Goal: Information Seeking & Learning: Check status

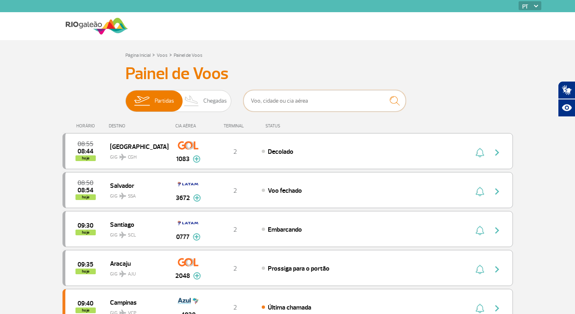
click at [256, 102] on input "text" at bounding box center [324, 101] width 162 height 22
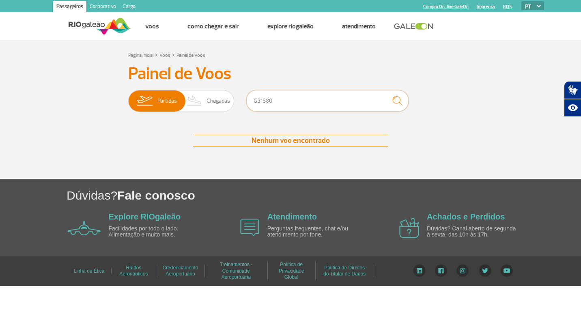
click at [262, 103] on input "G31880" at bounding box center [327, 101] width 162 height 22
click at [397, 107] on img "submit" at bounding box center [397, 100] width 17 height 17
click at [256, 100] on input "880" at bounding box center [327, 101] width 162 height 22
click at [254, 100] on input "880" at bounding box center [327, 101] width 162 height 22
type input "1880"
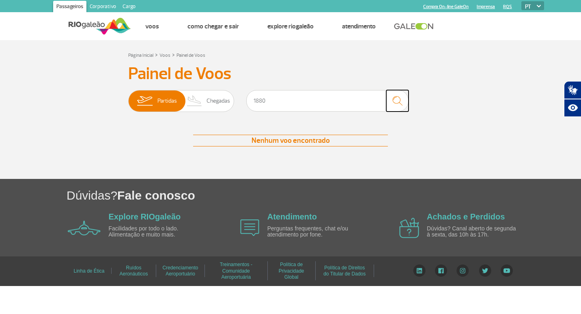
click at [403, 99] on img "submit" at bounding box center [397, 100] width 17 height 17
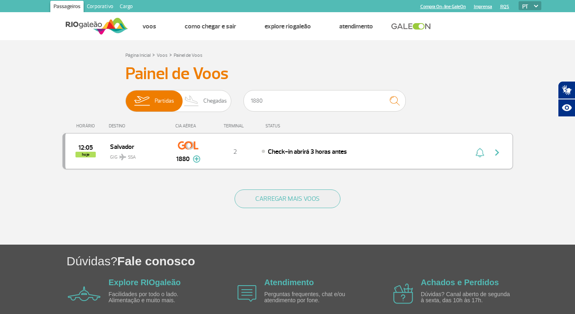
click at [286, 156] on div "Check-in abrirá 3 horas antes" at bounding box center [351, 151] width 179 height 9
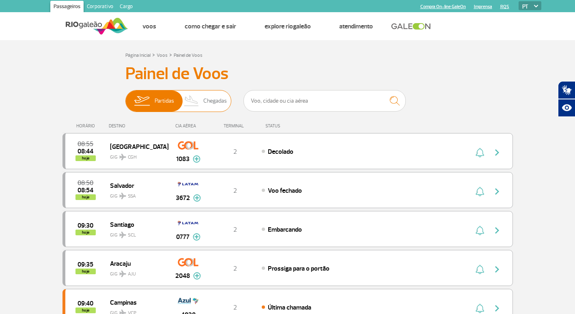
click at [202, 105] on img at bounding box center [192, 100] width 24 height 21
click at [125, 97] on input "Partidas Chegadas" at bounding box center [125, 97] width 0 height 0
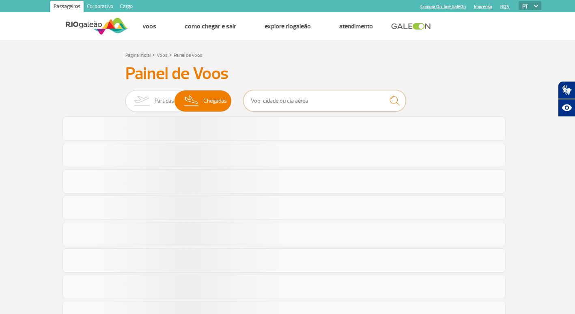
click at [281, 101] on input "text" at bounding box center [324, 101] width 162 height 22
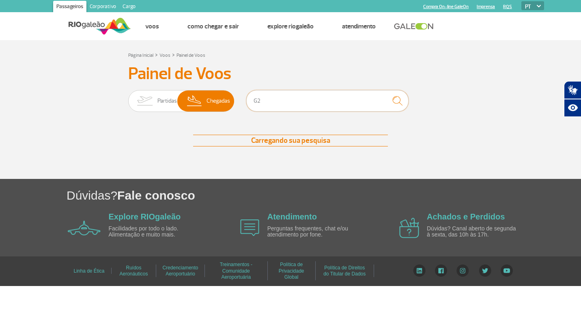
click at [281, 101] on input "G2" at bounding box center [327, 101] width 162 height 22
type input "G"
click at [279, 101] on input "2010" at bounding box center [327, 101] width 162 height 22
click at [256, 101] on input "2010" at bounding box center [327, 101] width 162 height 22
drag, startPoint x: 279, startPoint y: 102, endPoint x: 250, endPoint y: 97, distance: 28.9
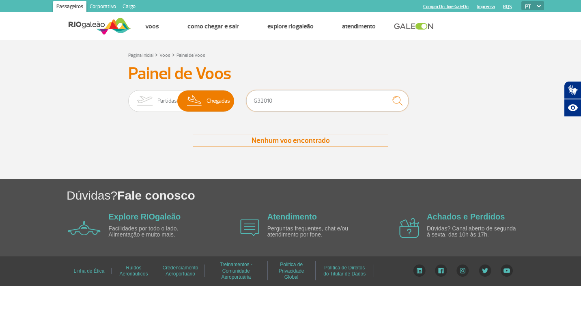
click at [250, 97] on input "G32010" at bounding box center [327, 101] width 162 height 22
click at [262, 99] on input "G31639" at bounding box center [327, 101] width 162 height 22
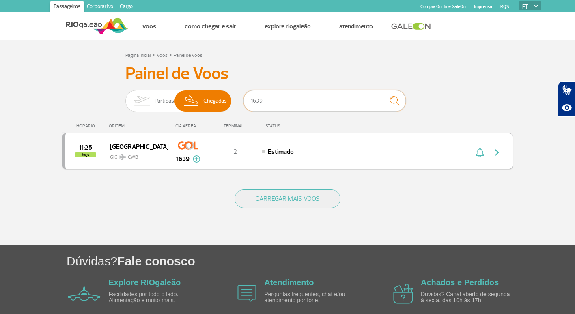
type input "1639"
click at [342, 154] on div "Estimado" at bounding box center [351, 151] width 179 height 9
